Goal: Task Accomplishment & Management: Manage account settings

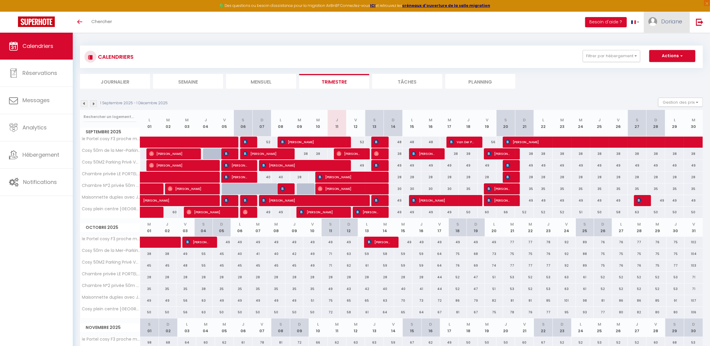
click at [671, 26] on link "Doriane" at bounding box center [667, 22] width 46 height 21
click at [698, 14] on link at bounding box center [699, 22] width 20 height 21
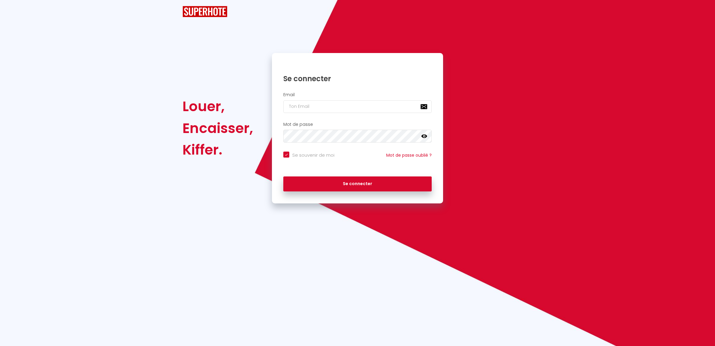
checkbox input "true"
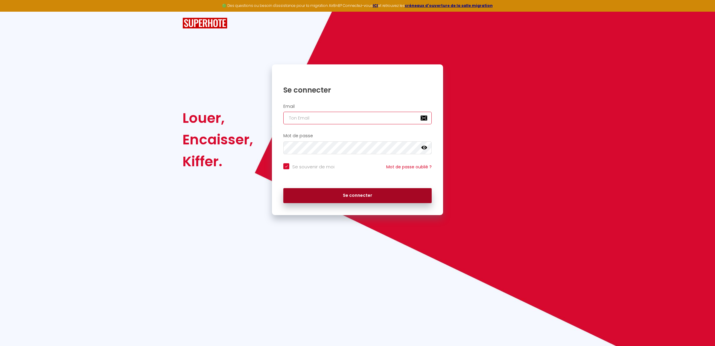
type input "[EMAIL_ADDRESS][DOMAIN_NAME]"
click at [325, 195] on button "Se connecter" at bounding box center [357, 195] width 148 height 15
checkbox input "true"
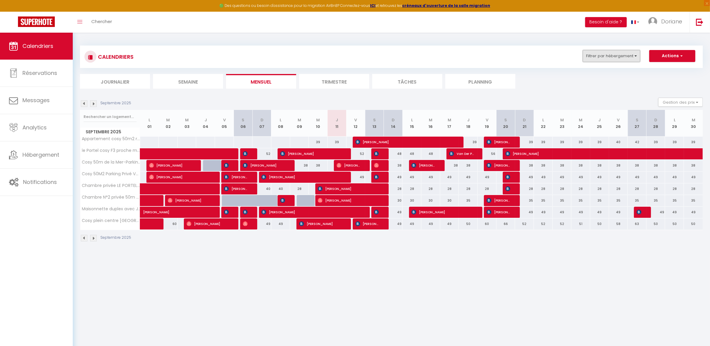
click at [622, 56] on button "Filtrer par hébergement" at bounding box center [611, 56] width 57 height 12
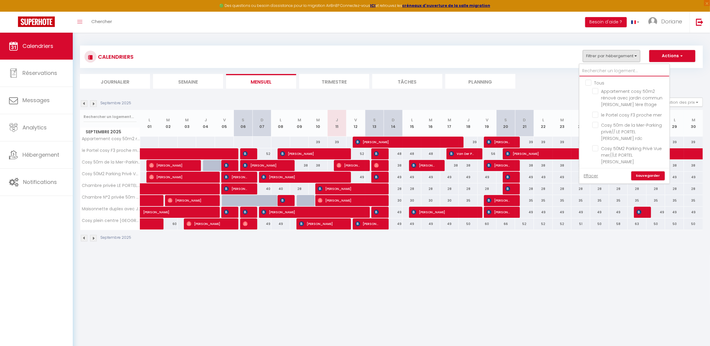
click at [586, 75] on input "text" at bounding box center [624, 71] width 90 height 11
click at [587, 82] on input "Tous" at bounding box center [630, 82] width 90 height 6
checkbox input "true"
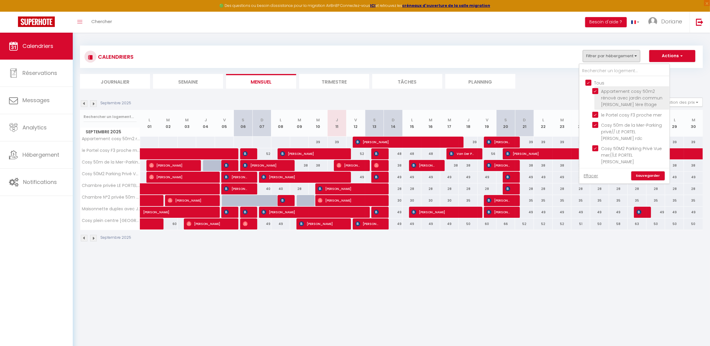
checkbox input "true"
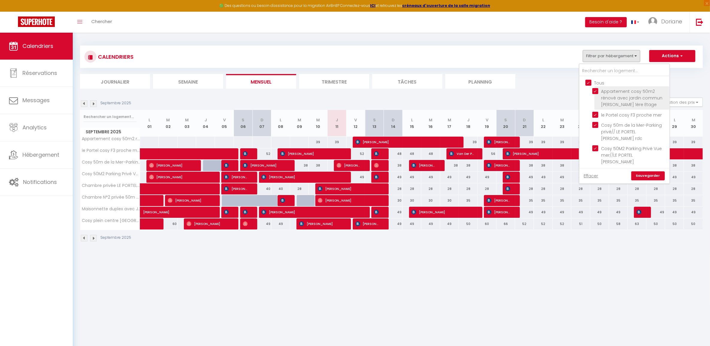
checkbox input "true"
drag, startPoint x: 656, startPoint y: 180, endPoint x: 651, endPoint y: 178, distance: 5.5
click at [656, 180] on div "Effacer Sauvegarder" at bounding box center [624, 175] width 90 height 15
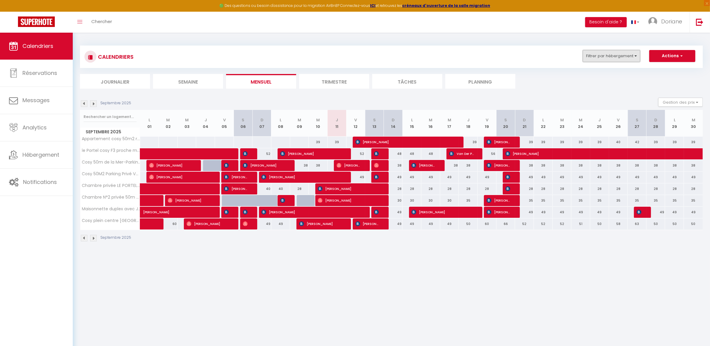
click at [605, 53] on button "Filtrer par hébergement" at bounding box center [611, 56] width 57 height 12
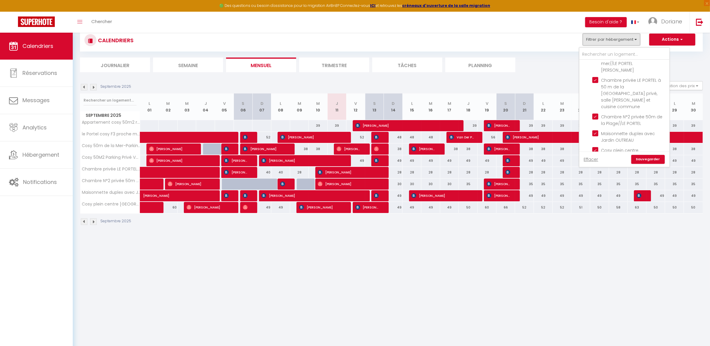
scroll to position [32, 0]
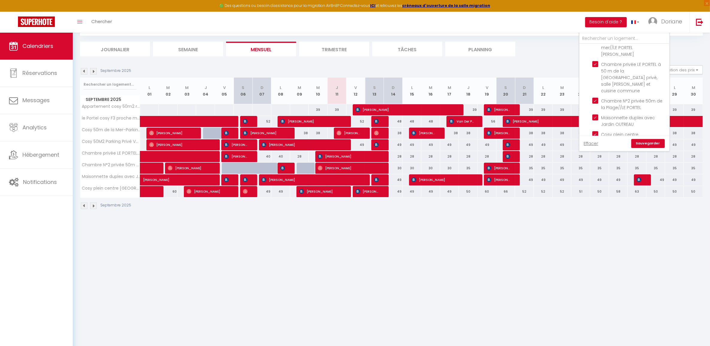
click at [645, 144] on link "Sauvegarder" at bounding box center [648, 143] width 34 height 9
